Goal: Navigation & Orientation: Go to known website

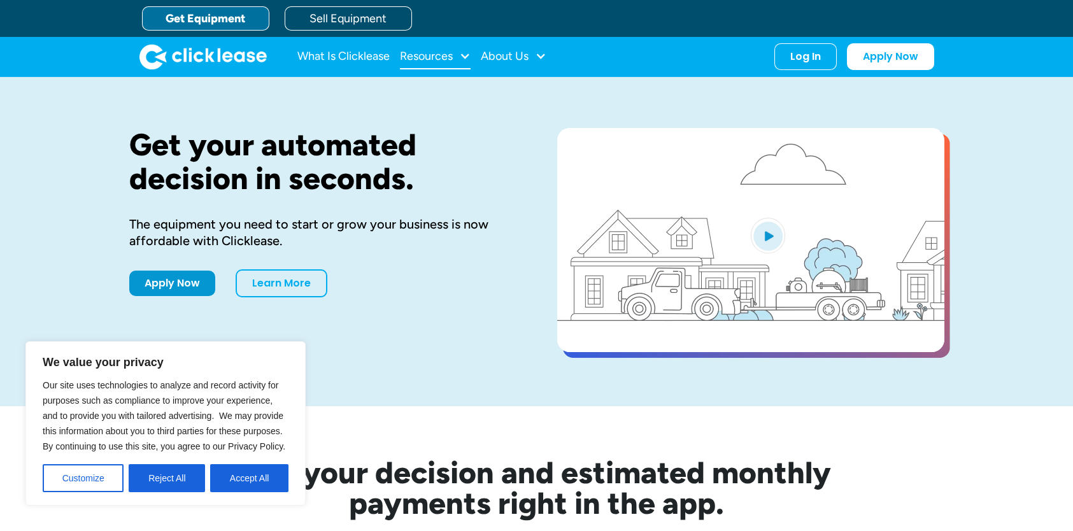
click at [455, 64] on div "Resources" at bounding box center [435, 56] width 71 height 25
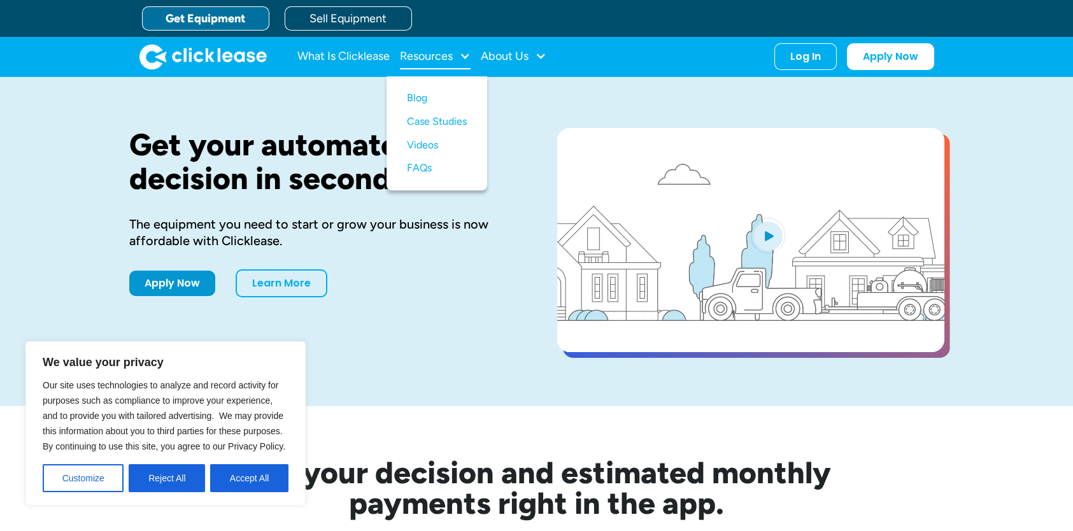
click at [455, 64] on div "Resources" at bounding box center [435, 56] width 71 height 25
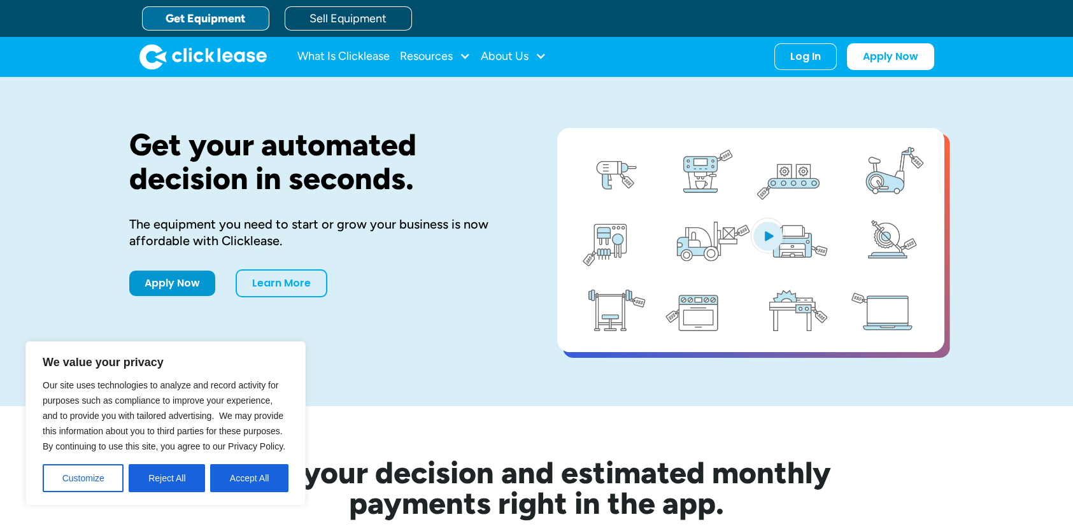
click at [220, 111] on div "Get your automated decision in seconds. The equipment you need to start or grow…" at bounding box center [536, 241] width 815 height 329
